Goal: Task Accomplishment & Management: Manage account settings

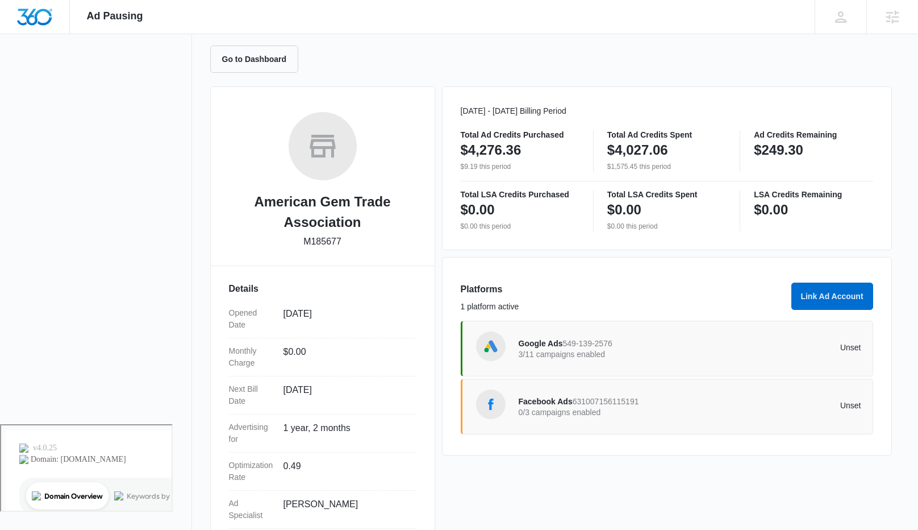
scroll to position [106, 0]
click at [638, 357] on div "Google Ads 549-139-2576 3/11 campaigns enabled" at bounding box center [605, 348] width 172 height 24
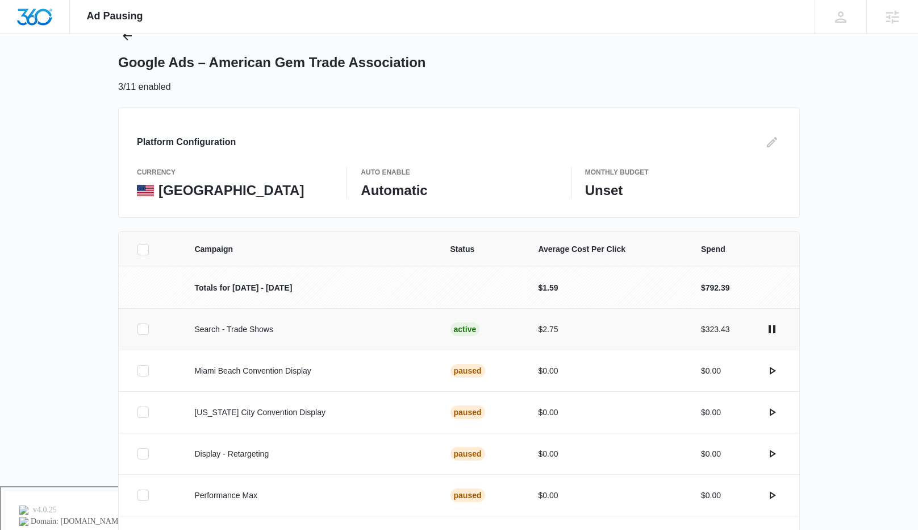
scroll to position [189, 0]
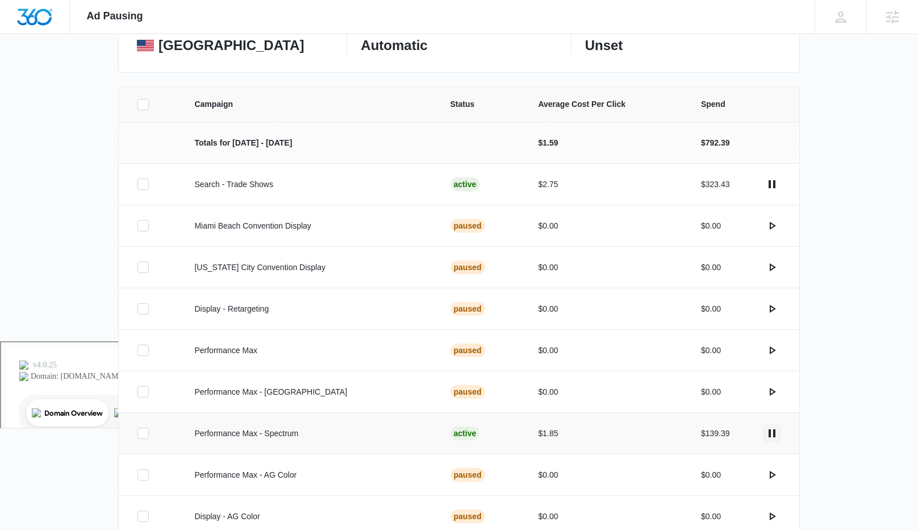
click at [770, 432] on icon "actions.pause" at bounding box center [772, 433] width 7 height 8
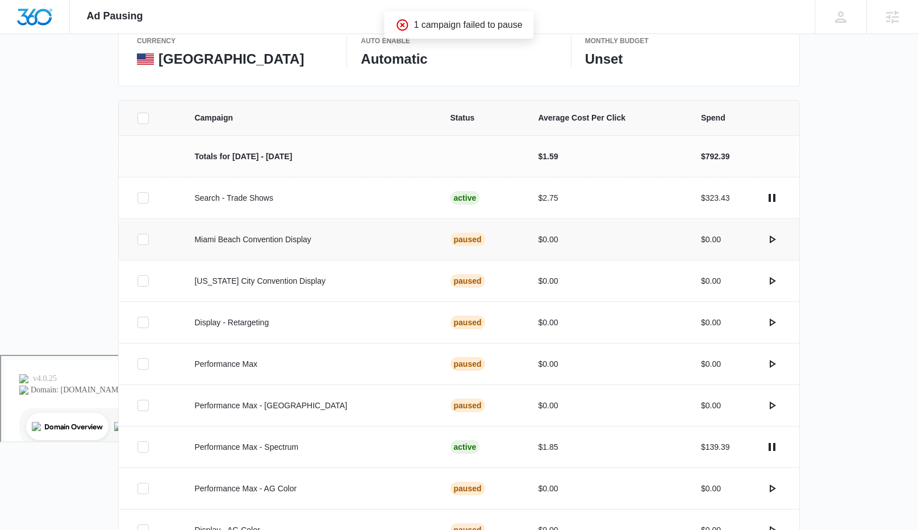
scroll to position [300, 0]
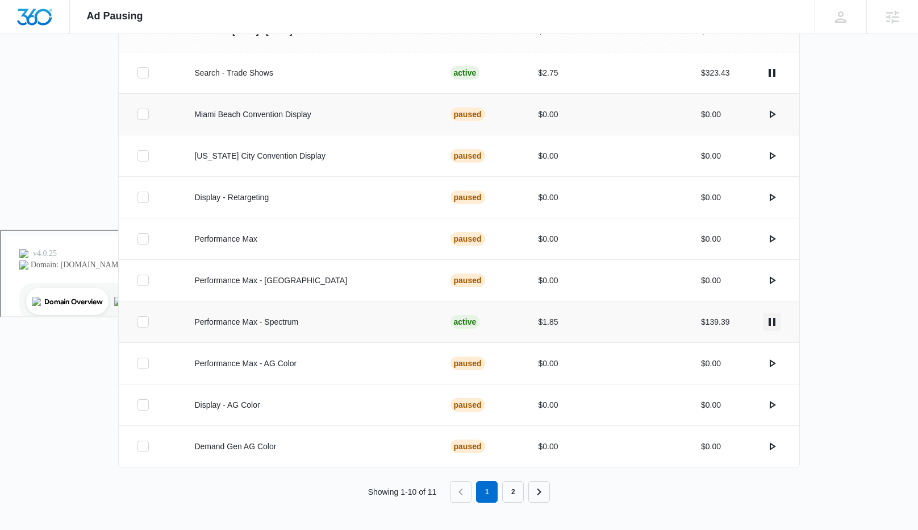
click at [773, 322] on icon "actions.pause" at bounding box center [772, 322] width 14 height 14
click at [769, 323] on icon "actions.pause" at bounding box center [772, 322] width 7 height 8
click at [269, 320] on p "Performance Max - Spectrum" at bounding box center [308, 322] width 228 height 12
click at [772, 319] on icon "actions.pause" at bounding box center [772, 322] width 14 height 14
click at [517, 488] on link "2" at bounding box center [513, 492] width 22 height 22
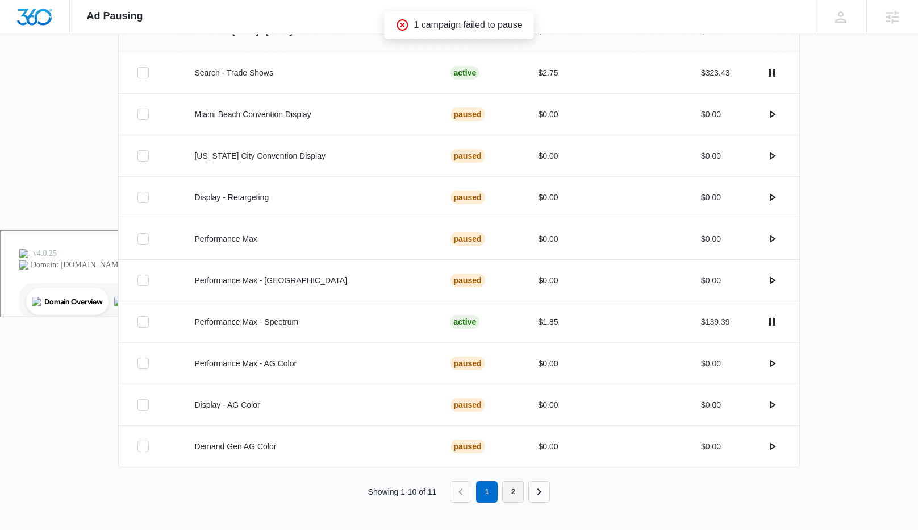
scroll to position [0, 0]
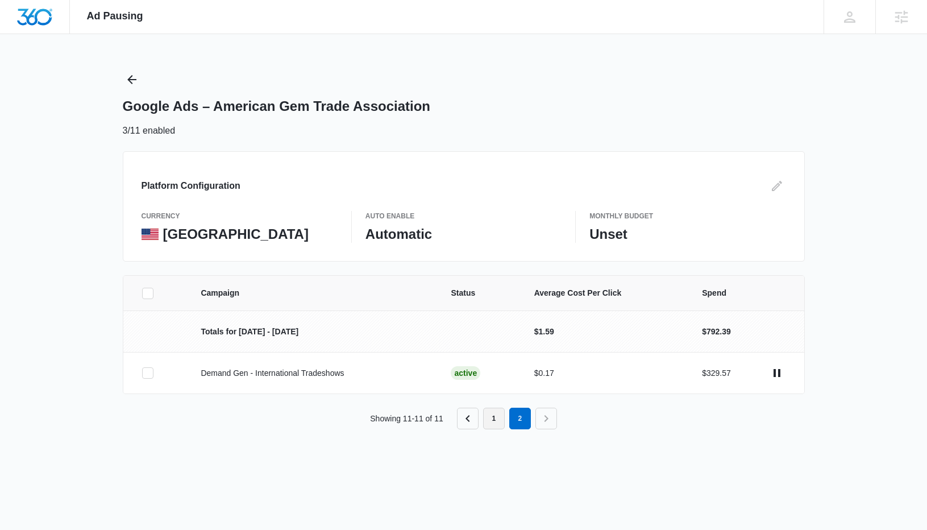
click at [492, 418] on link "1" at bounding box center [494, 418] width 22 height 22
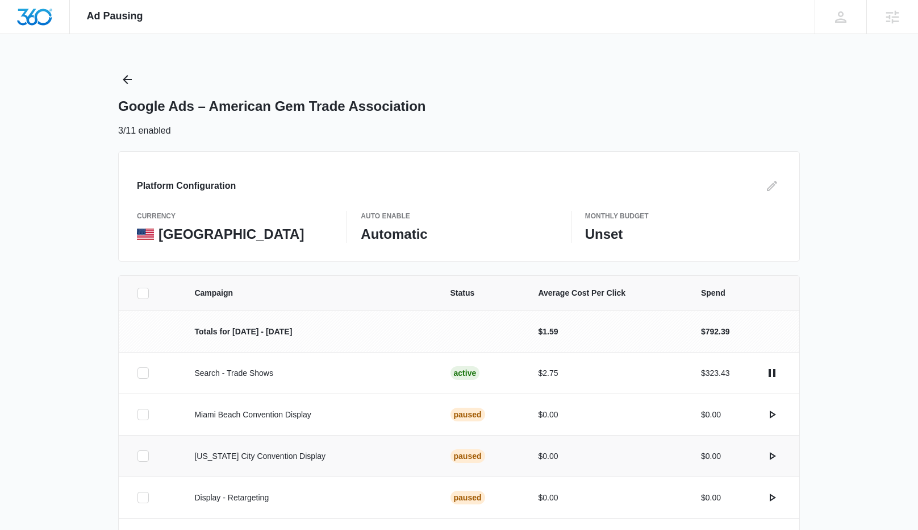
scroll to position [300, 0]
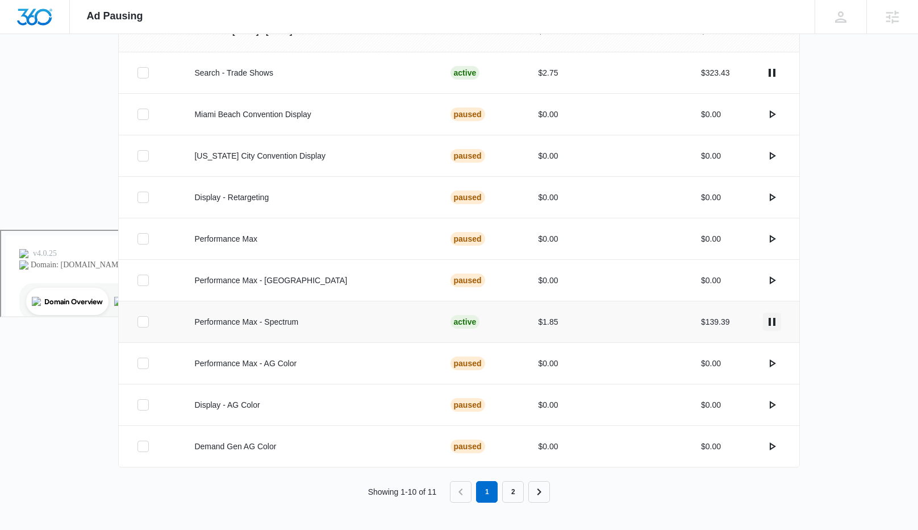
click at [770, 322] on icon "actions.pause" at bounding box center [772, 322] width 7 height 8
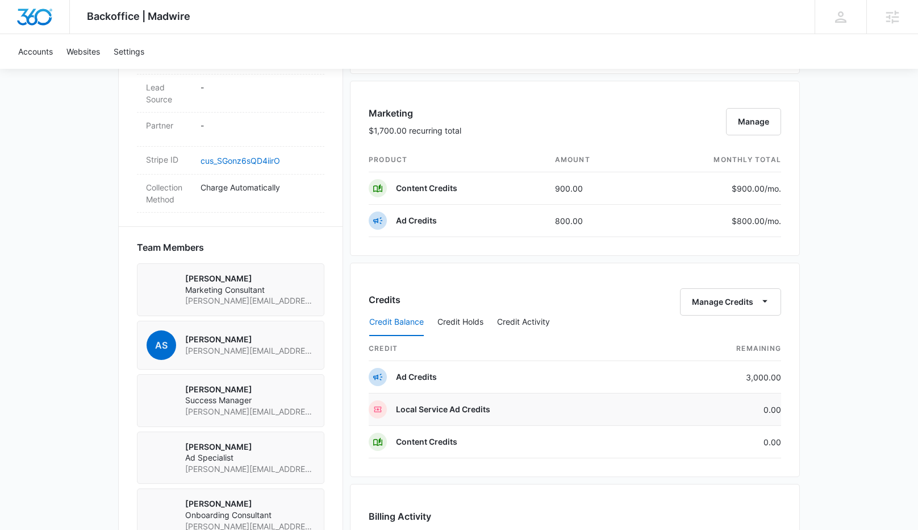
scroll to position [655, 0]
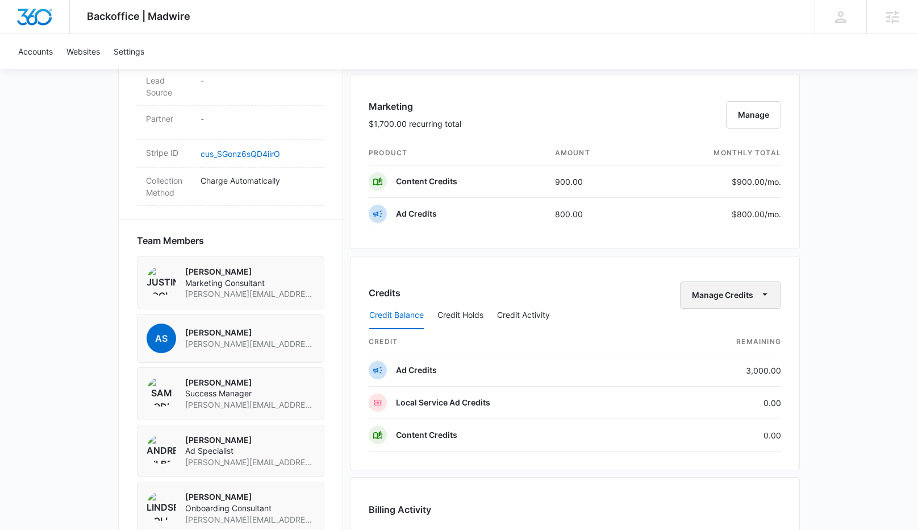
click at [752, 290] on button "Manage Credits" at bounding box center [730, 294] width 101 height 27
click at [755, 323] on button "Transfer Credits" at bounding box center [731, 331] width 101 height 17
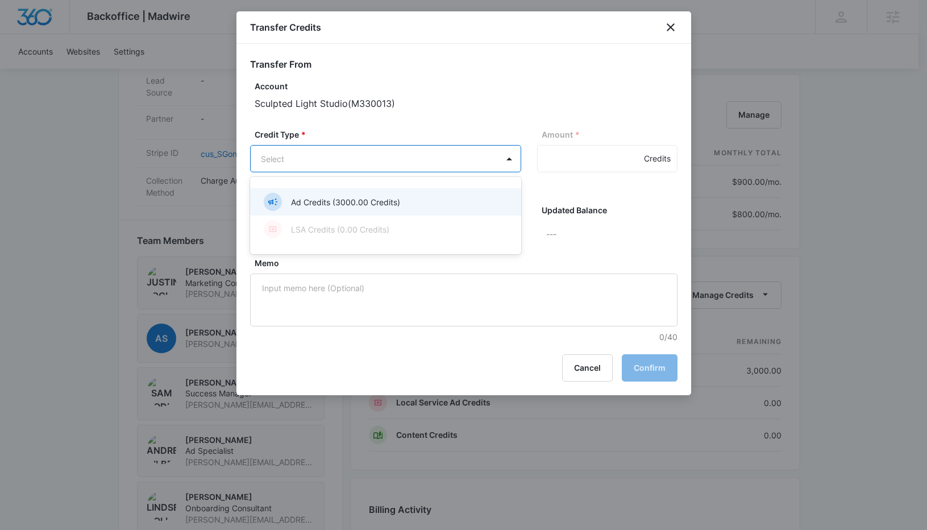
click at [386, 164] on body "Backoffice | Madwire Apps Settings AS Allison Stephas allison.stephas@madwire.c…" at bounding box center [463, 175] width 927 height 1660
click at [386, 199] on p "Ad Credits (3000.00 Credits)" at bounding box center [345, 202] width 109 height 12
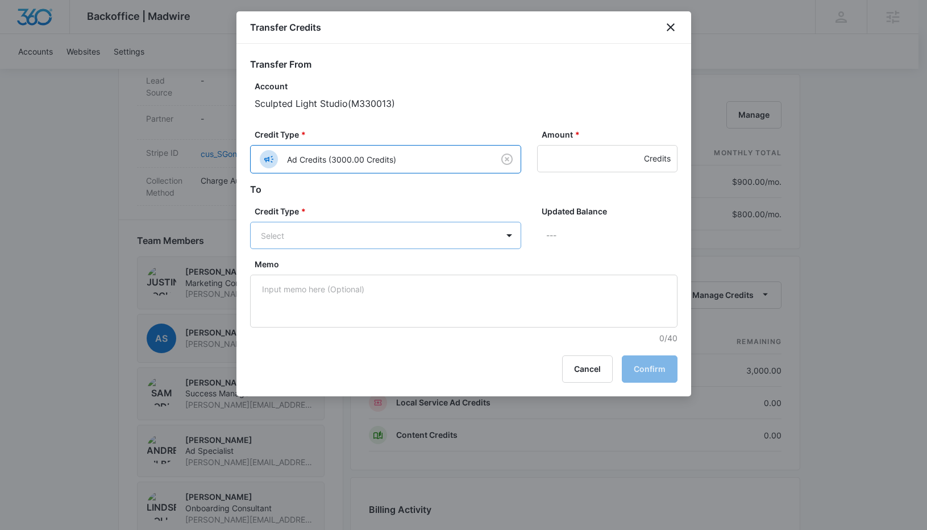
click at [324, 238] on body "Backoffice | Madwire Apps Settings AS Allison Stephas allison.stephas@madwire.c…" at bounding box center [463, 175] width 927 height 1660
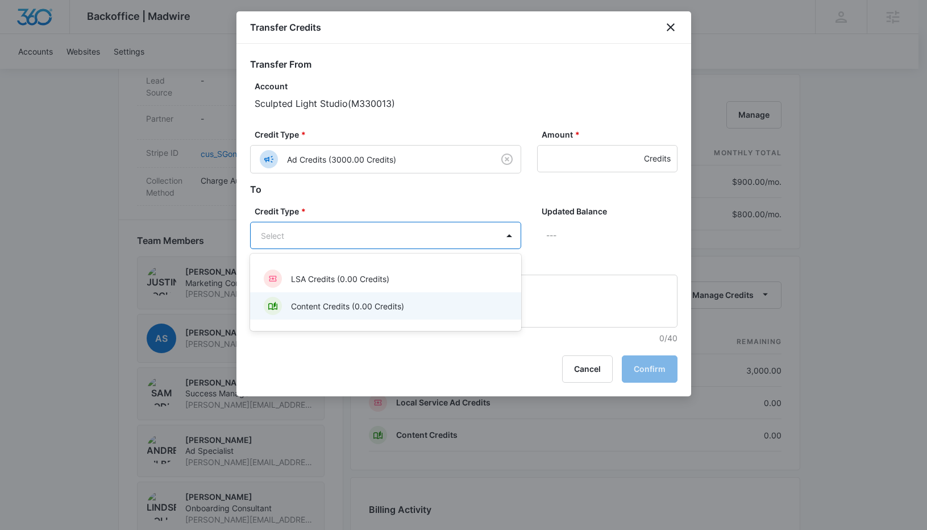
click at [328, 306] on p "Content Credits (0.00 Credits)" at bounding box center [347, 306] width 113 height 12
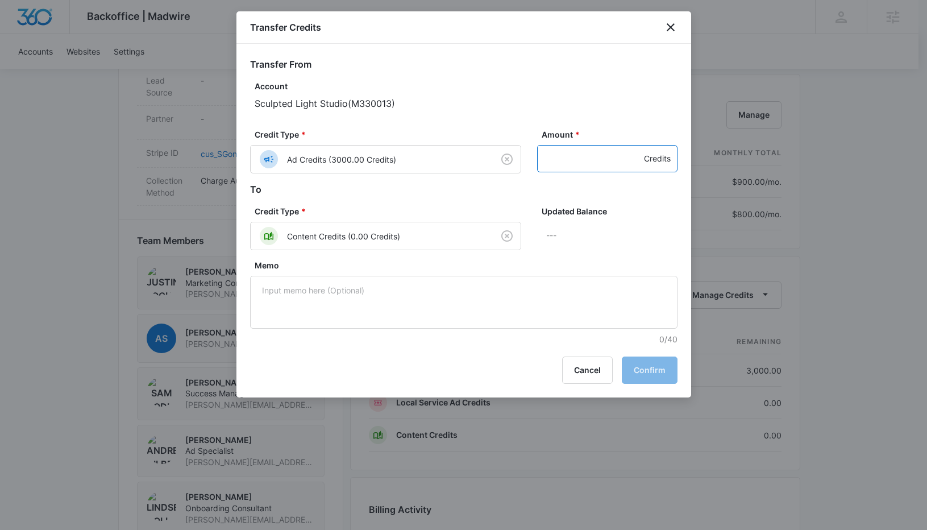
click at [600, 158] on input "Amount *" at bounding box center [607, 158] width 140 height 27
type input "500"
click at [659, 374] on button "Confirm" at bounding box center [650, 369] width 56 height 27
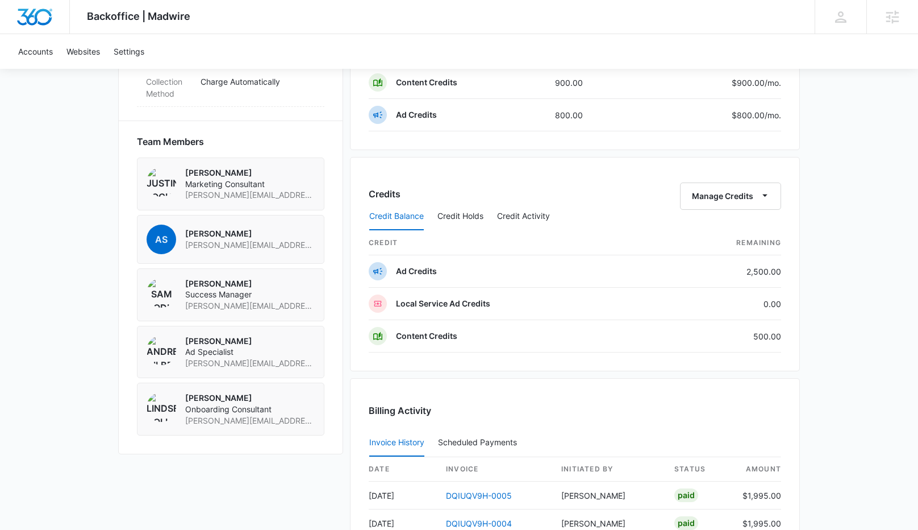
scroll to position [1040, 0]
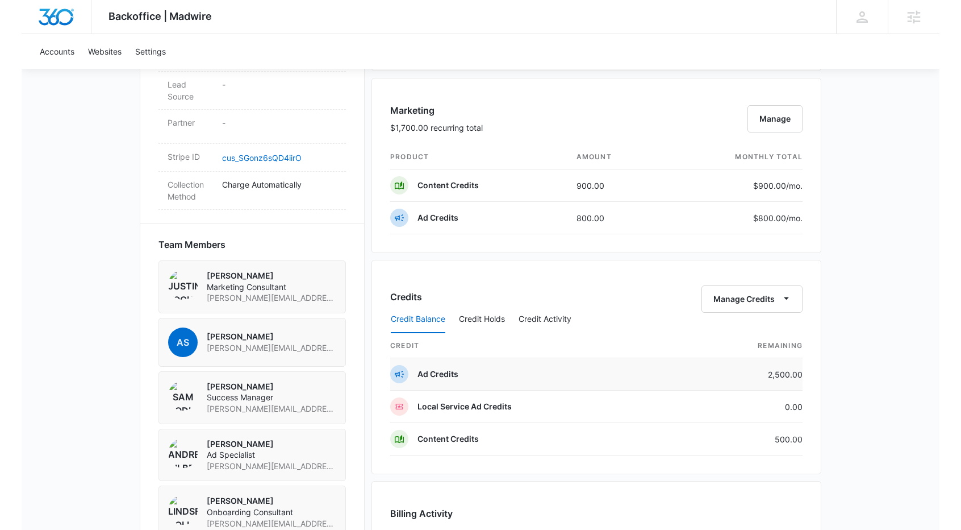
scroll to position [756, 0]
